Goal: Transaction & Acquisition: Download file/media

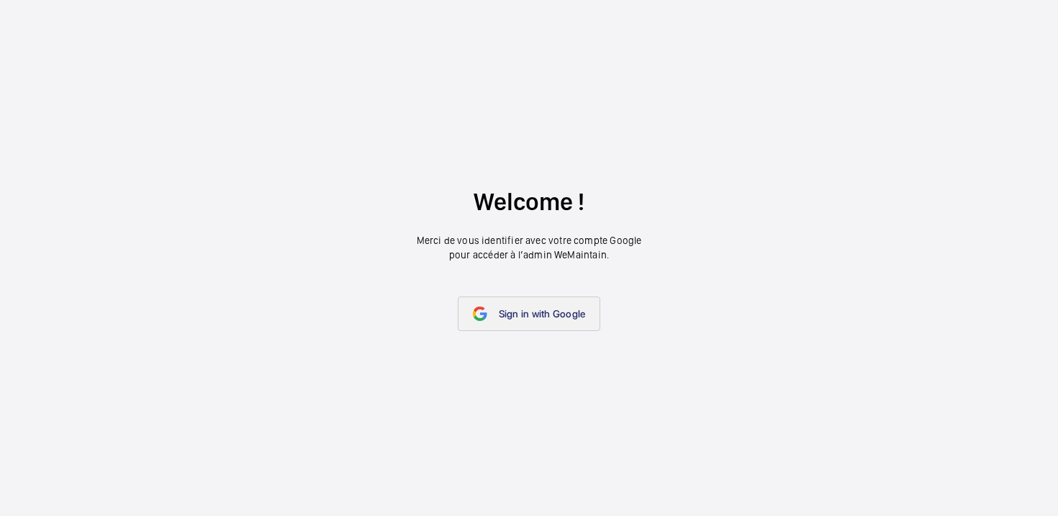
click at [536, 322] on link "Sign in with Google" at bounding box center [529, 314] width 143 height 35
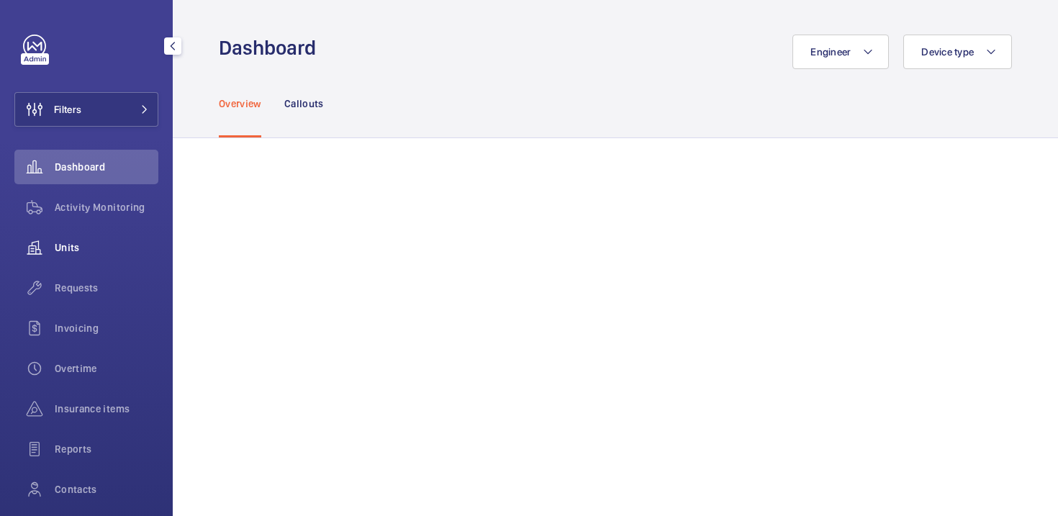
click at [56, 250] on span "Units" at bounding box center [107, 247] width 104 height 14
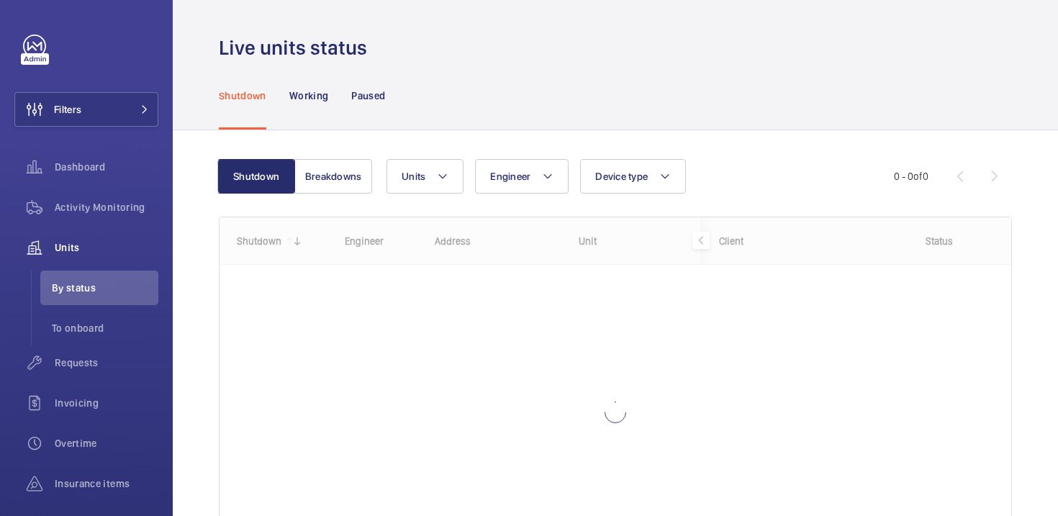
click at [467, 186] on div "Units Engineer Device type More filters Reset all filters" at bounding box center [641, 176] width 508 height 35
click at [442, 182] on mat-icon at bounding box center [443, 176] width 12 height 17
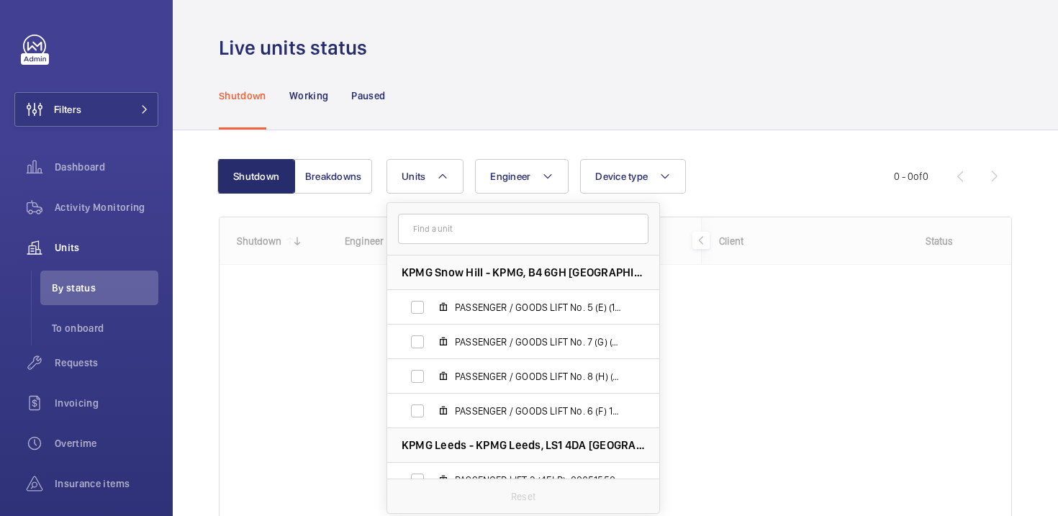
type input "[URL][DOMAIN_NAME]"
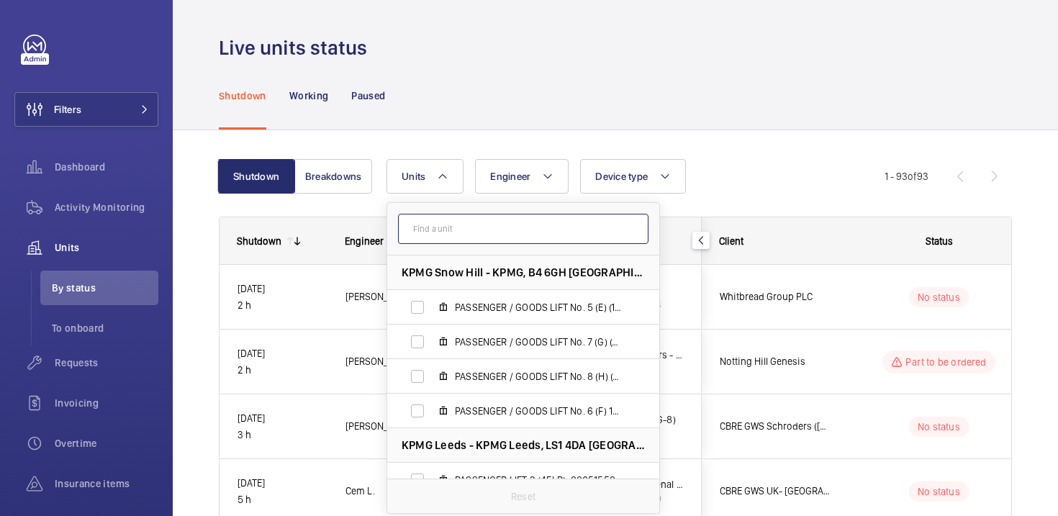
paste input "WME0248"
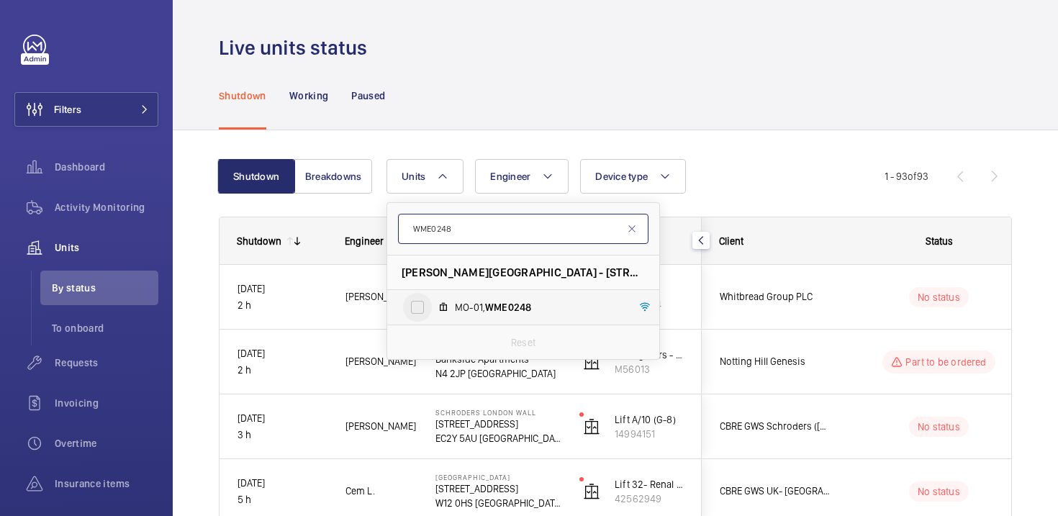
type input "WME0248"
click at [410, 313] on input "MO-01, WME0248" at bounding box center [417, 307] width 29 height 29
checkbox input "true"
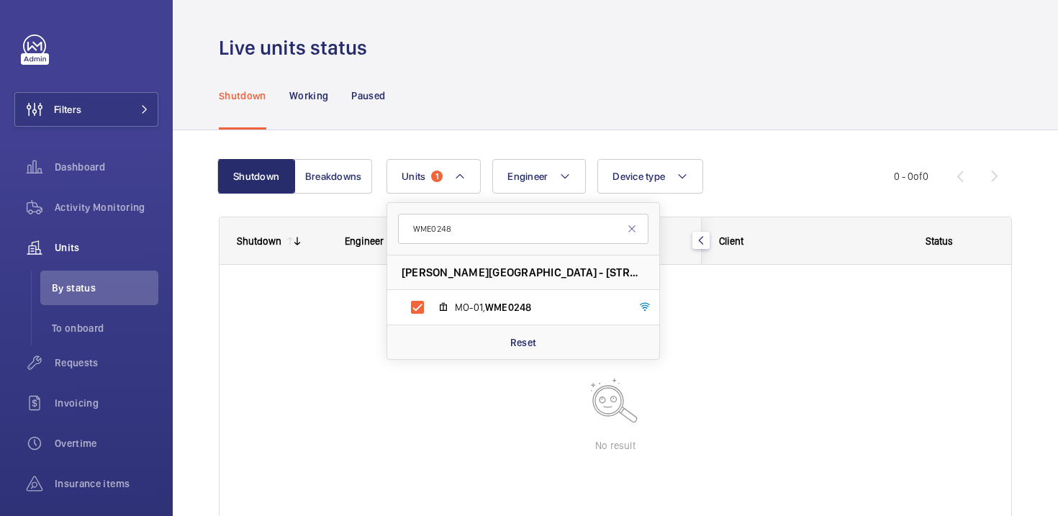
click at [862, 90] on div "Shutdown Working Paused" at bounding box center [615, 95] width 793 height 68
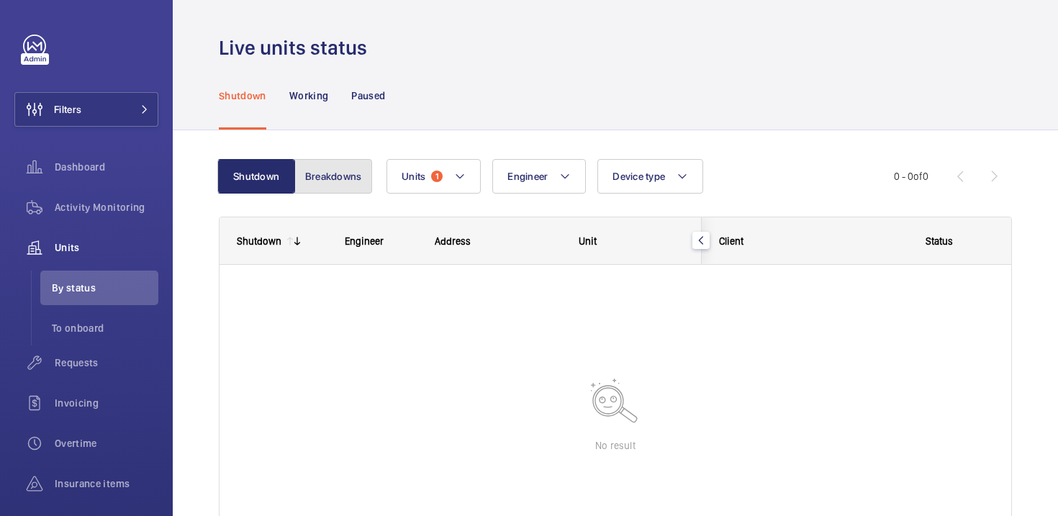
click at [338, 183] on button "Breakdowns" at bounding box center [333, 176] width 78 height 35
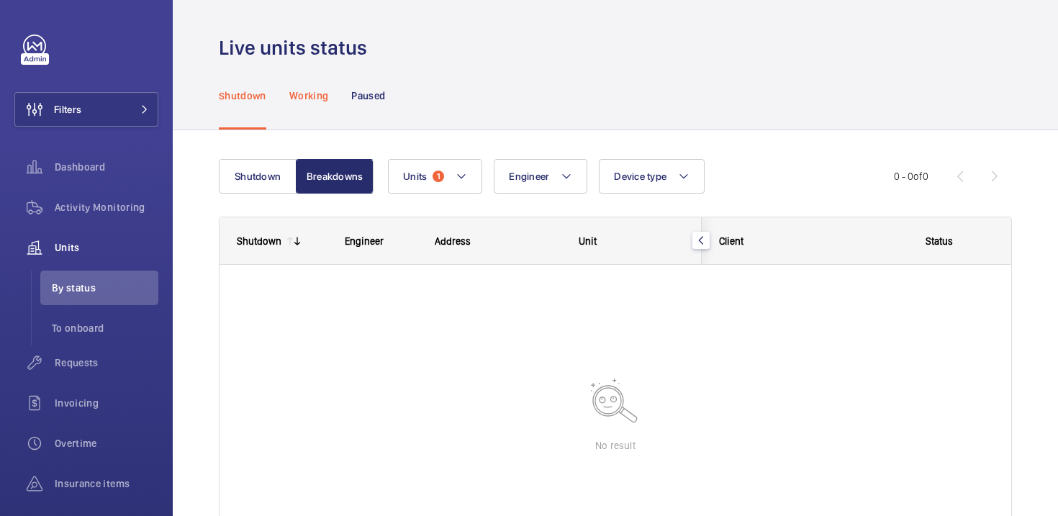
click at [315, 102] on div "Working" at bounding box center [308, 95] width 39 height 68
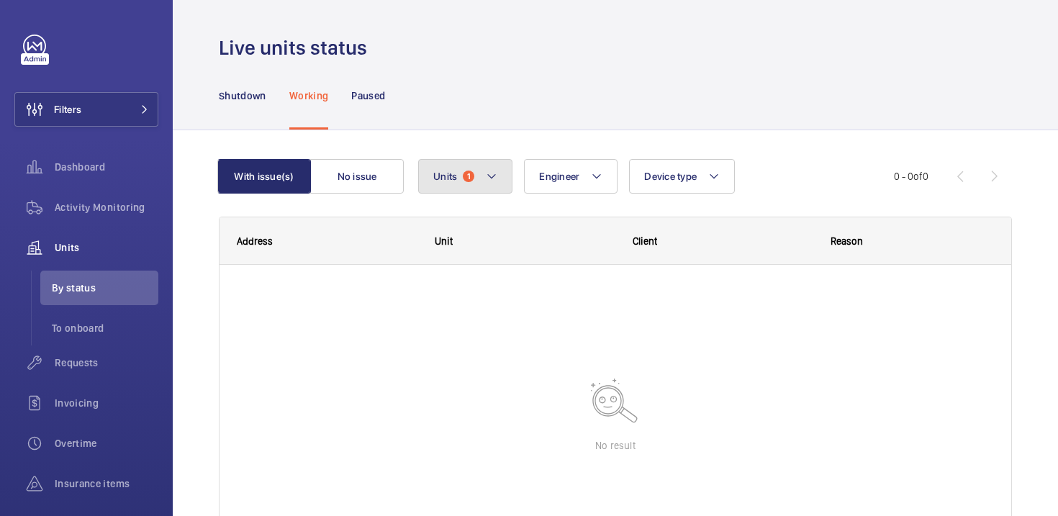
click at [487, 179] on mat-icon at bounding box center [492, 176] width 12 height 17
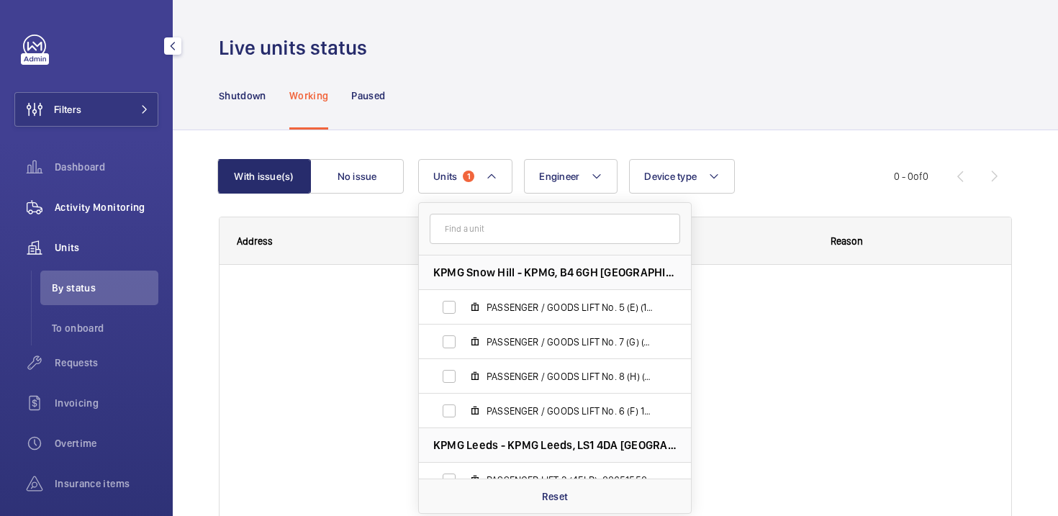
click at [112, 217] on div "Activity Monitoring" at bounding box center [86, 207] width 144 height 35
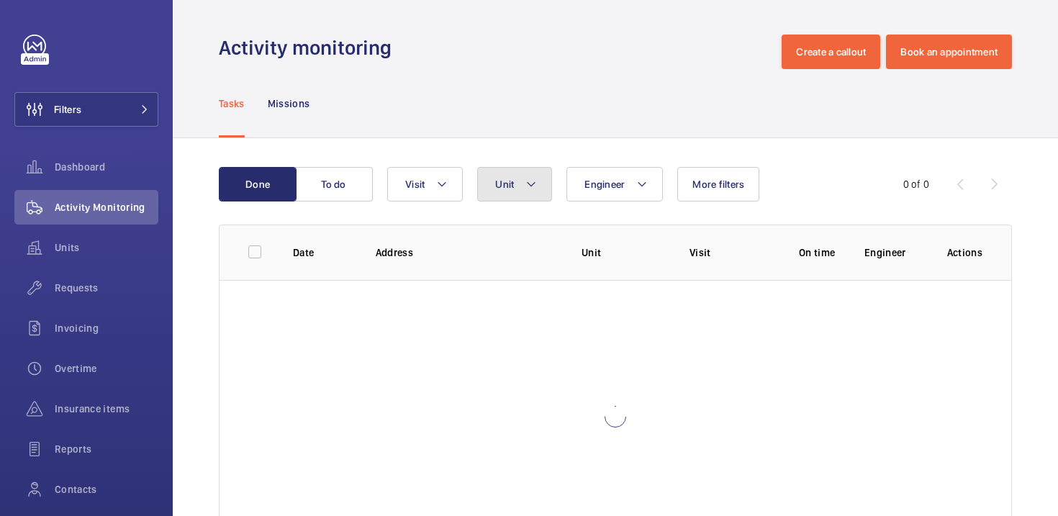
click at [532, 191] on mat-icon at bounding box center [532, 184] width 12 height 17
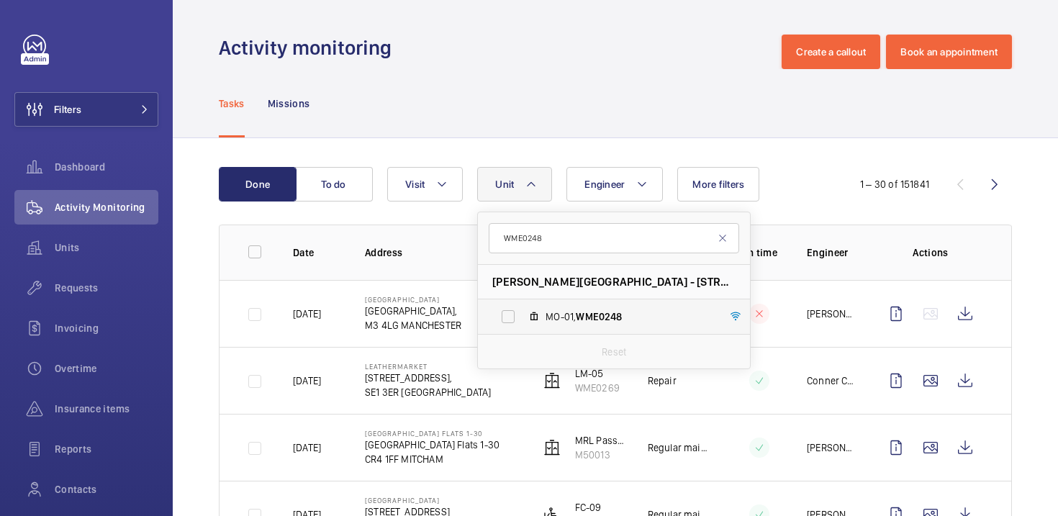
type input "WME0248"
click at [562, 317] on span "MO-01, WME0248" at bounding box center [629, 317] width 167 height 14
click at [523, 317] on input "MO-01, WME0248" at bounding box center [508, 316] width 29 height 29
checkbox input "true"
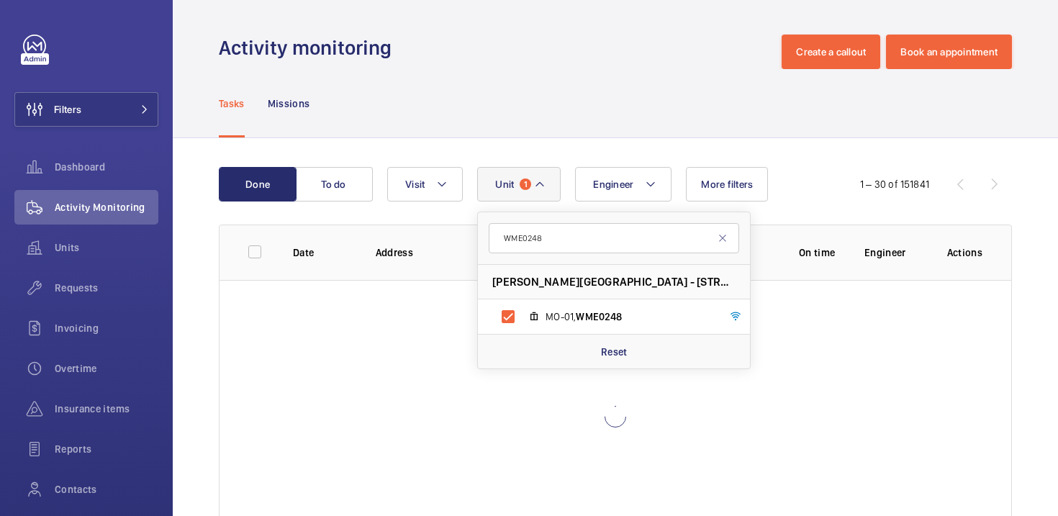
click at [677, 120] on div "Tasks Missions" at bounding box center [615, 103] width 793 height 68
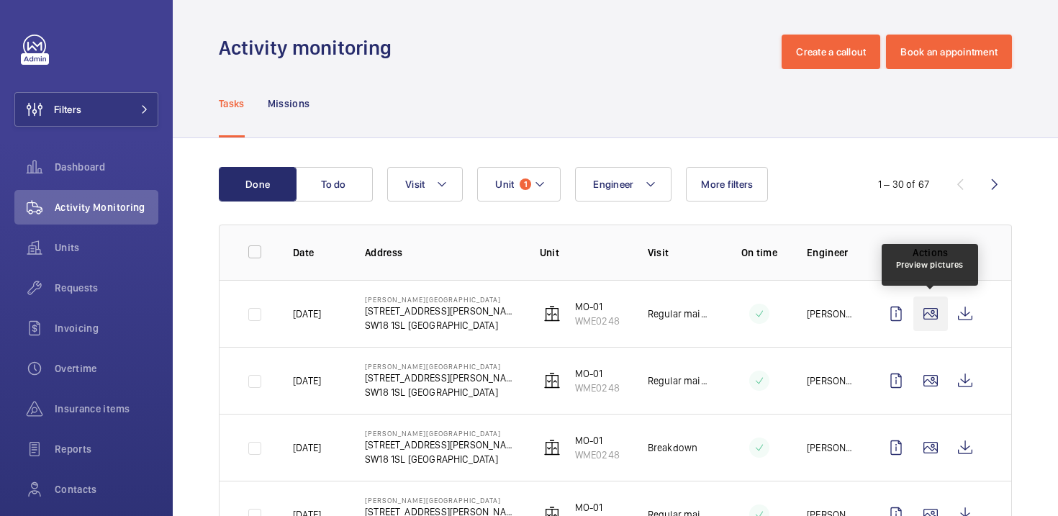
click at [937, 323] on wm-front-icon-button at bounding box center [931, 314] width 35 height 35
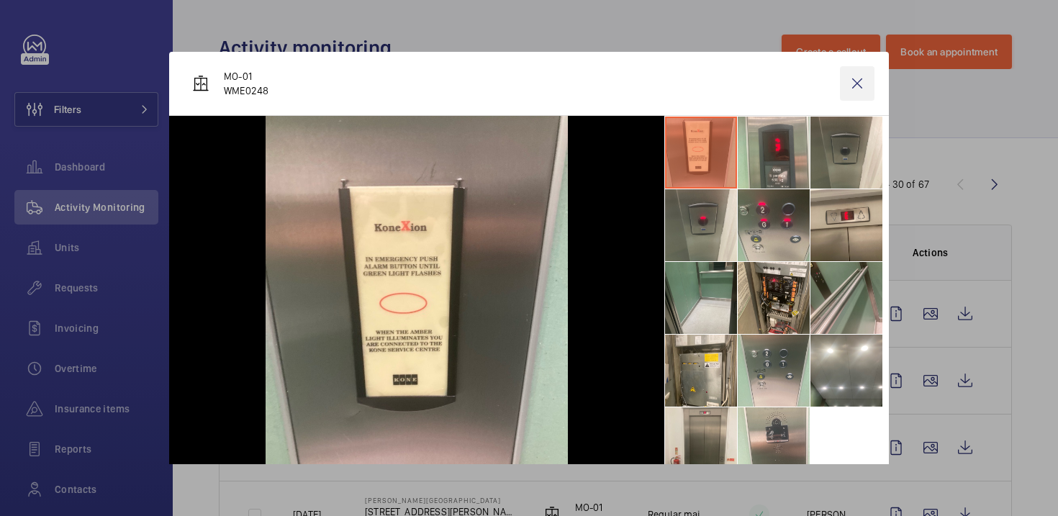
click at [852, 86] on wm-front-icon-button at bounding box center [857, 83] width 35 height 35
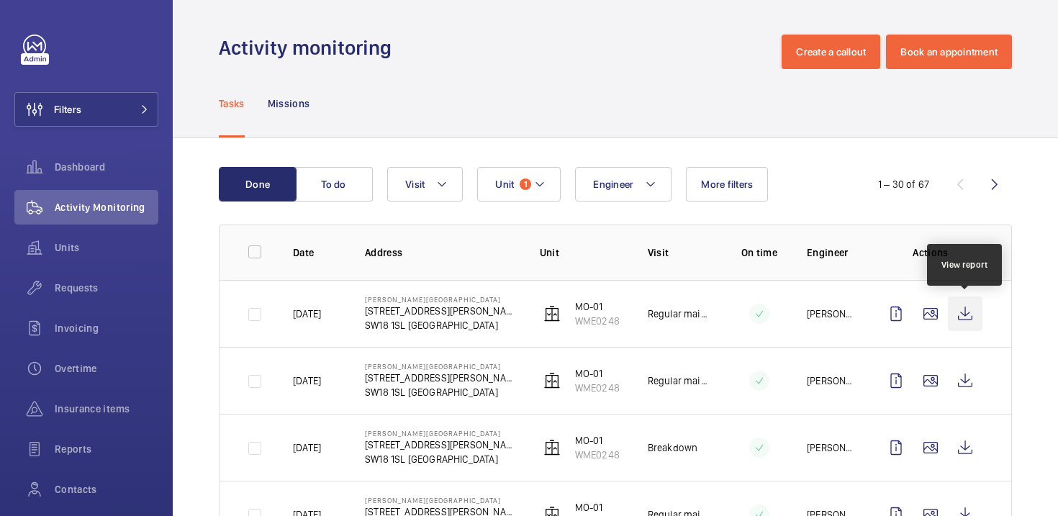
click at [960, 317] on wm-front-icon-button at bounding box center [965, 314] width 35 height 35
